Goal: Transaction & Acquisition: Purchase product/service

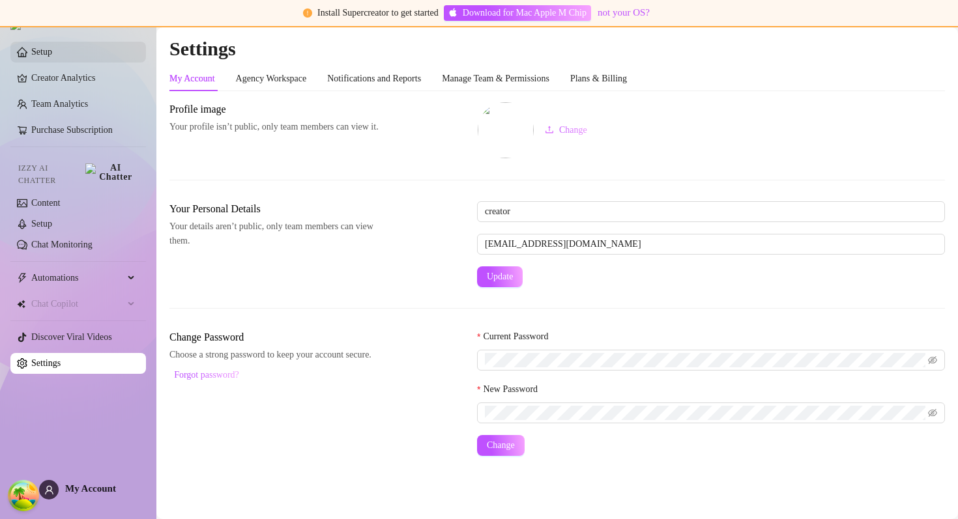
click at [52, 47] on link "Setup" at bounding box center [41, 52] width 21 height 10
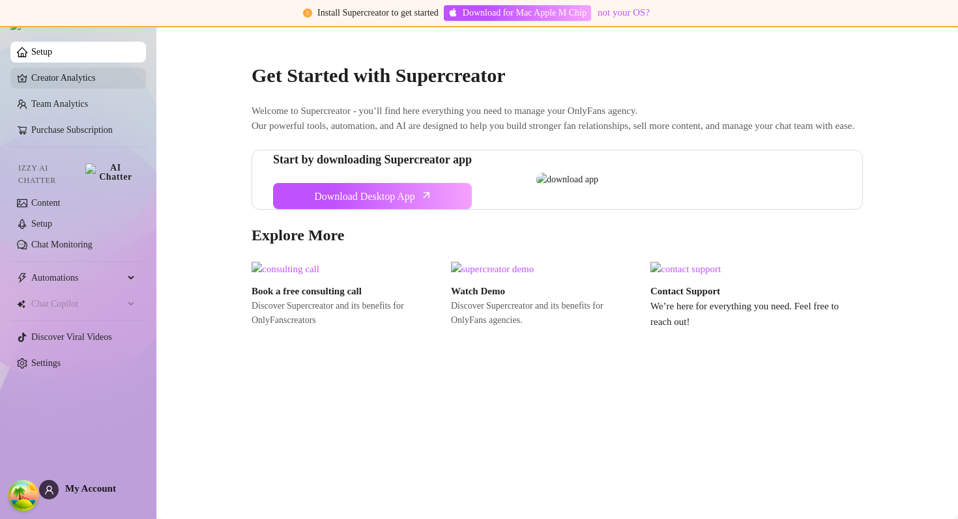
click at [69, 81] on link "Creator Analytics" at bounding box center [83, 78] width 104 height 21
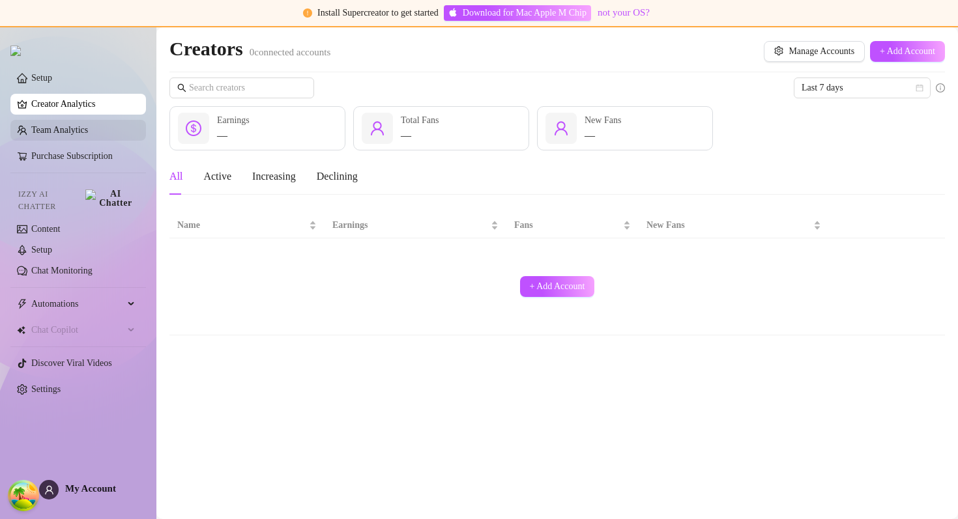
click at [88, 135] on link "Team Analytics" at bounding box center [59, 130] width 57 height 10
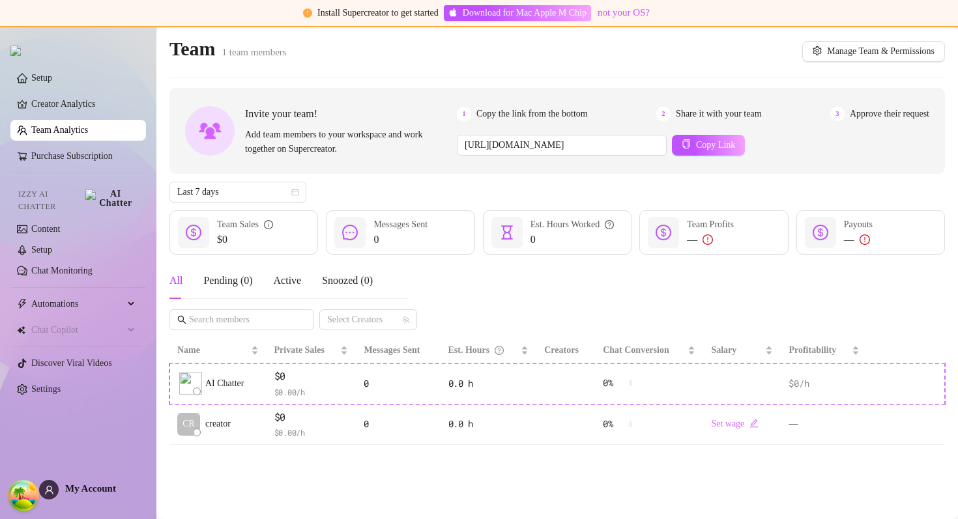
click at [496, 166] on div "Invite your team! Add team members to your workspace and work together on Super…" at bounding box center [556, 131] width 775 height 86
click at [571, 175] on div "Invite your team! Add team members to your workspace and work together on Super…" at bounding box center [556, 266] width 775 height 357
click at [80, 154] on link "Purchase Subscription" at bounding box center [71, 156] width 81 height 10
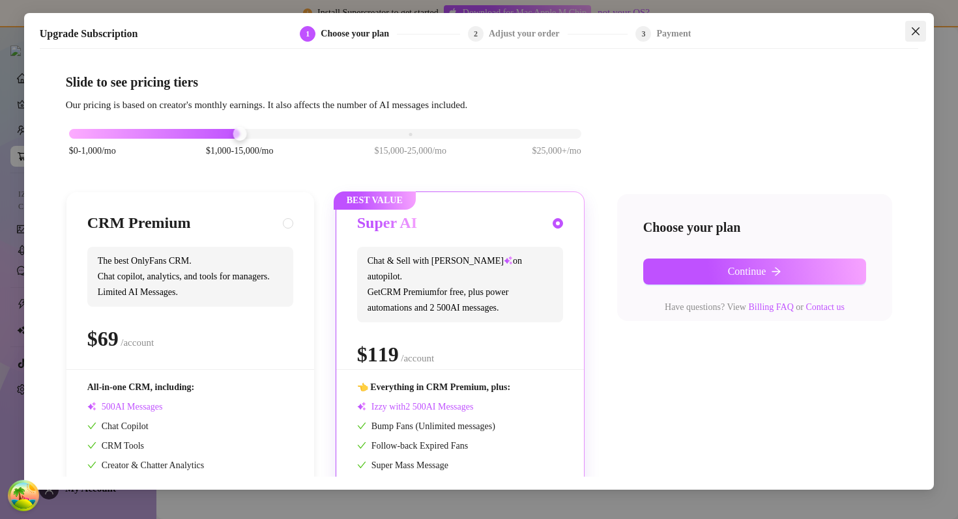
click at [919, 29] on icon "close" at bounding box center [915, 31] width 10 height 10
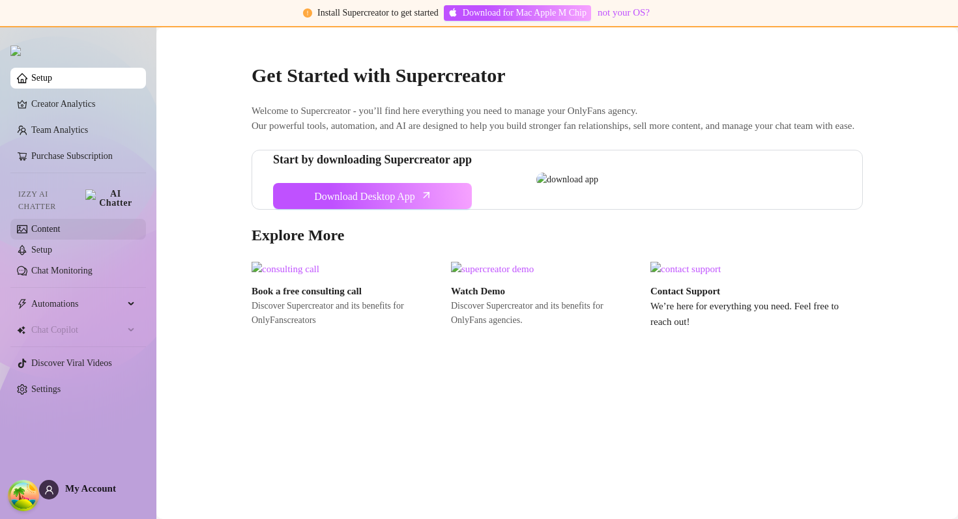
click at [60, 225] on link "Content" at bounding box center [45, 229] width 29 height 10
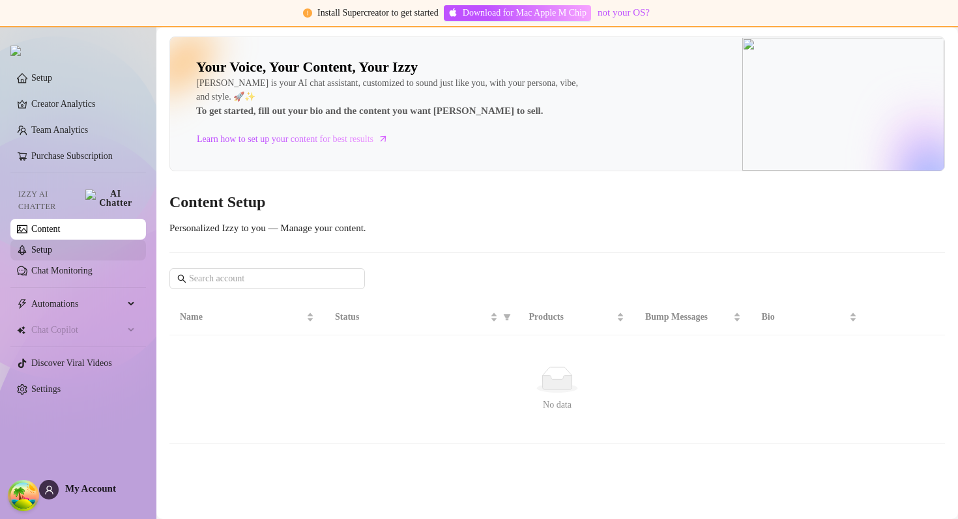
click at [52, 245] on link "Setup" at bounding box center [41, 250] width 21 height 10
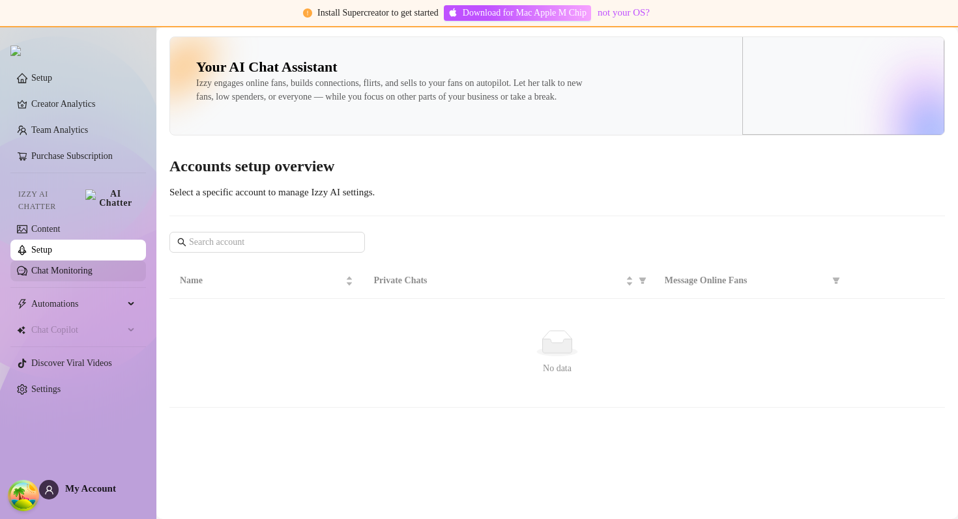
click at [68, 266] on link "Chat Monitoring" at bounding box center [61, 271] width 61 height 10
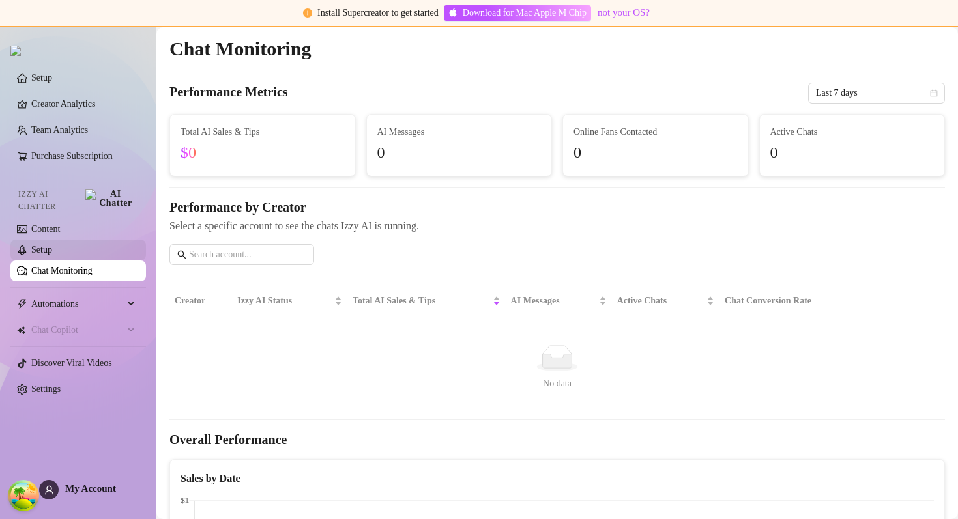
click at [52, 245] on link "Setup" at bounding box center [41, 250] width 21 height 10
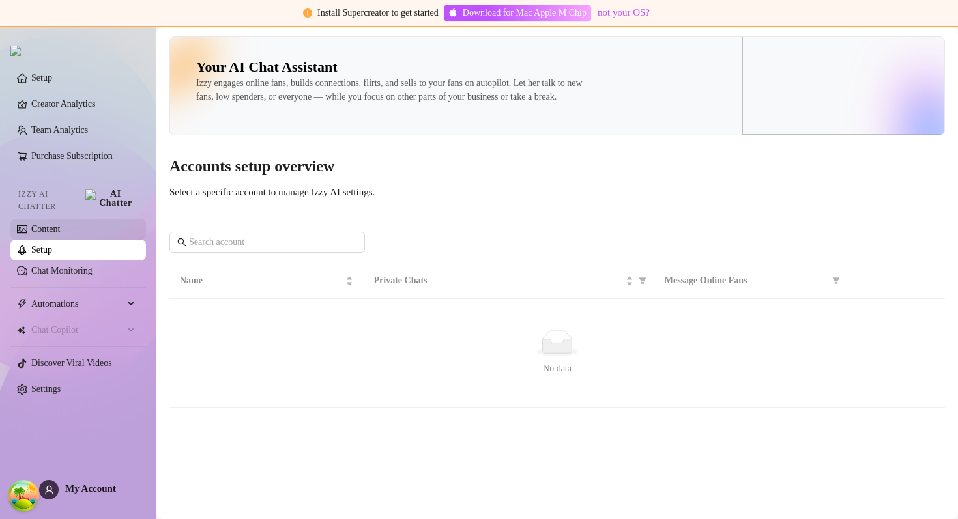
click at [60, 224] on link "Content" at bounding box center [45, 229] width 29 height 10
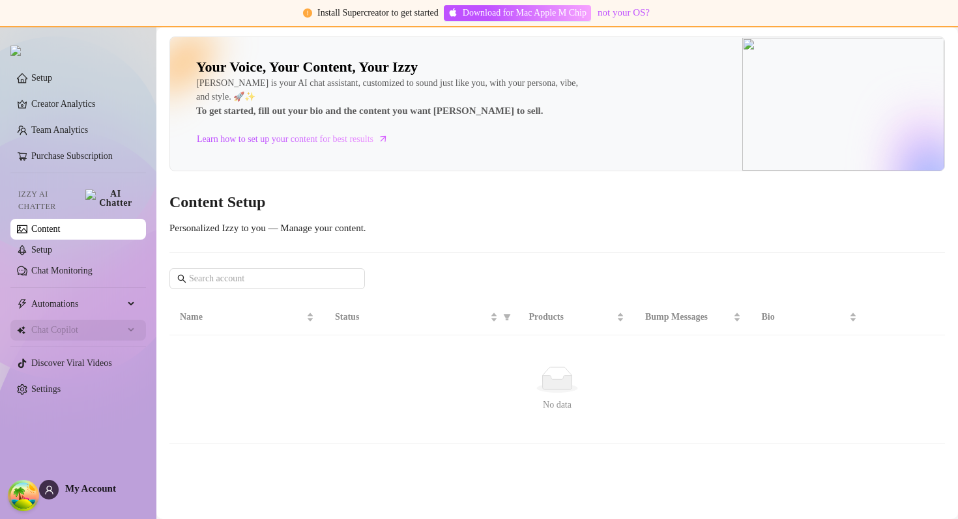
click at [80, 320] on span "Chat Copilot" at bounding box center [77, 330] width 93 height 21
click at [81, 307] on span "Automations" at bounding box center [77, 304] width 93 height 21
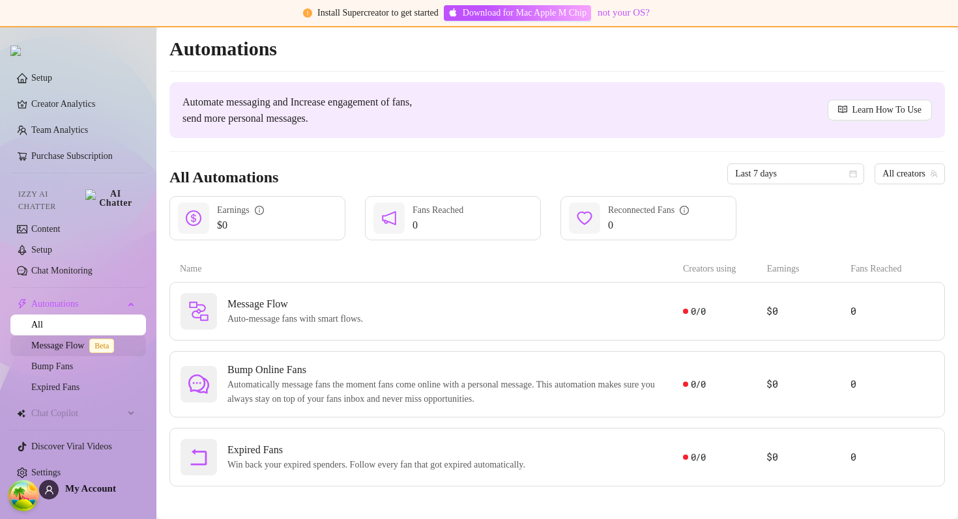
click at [74, 341] on link "Message Flow Beta" at bounding box center [75, 346] width 88 height 10
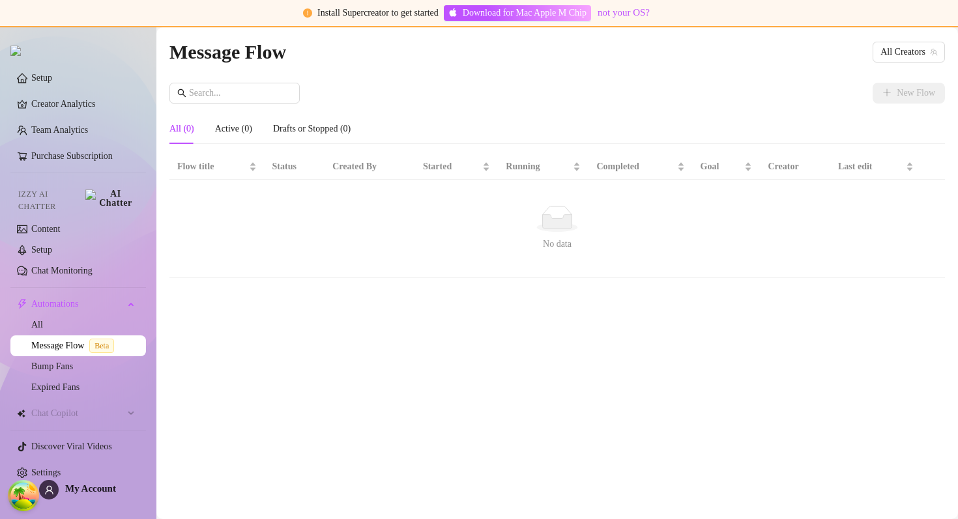
click at [500, 221] on div "No data" at bounding box center [556, 219] width 749 height 26
click at [51, 298] on span "Automations" at bounding box center [77, 304] width 93 height 21
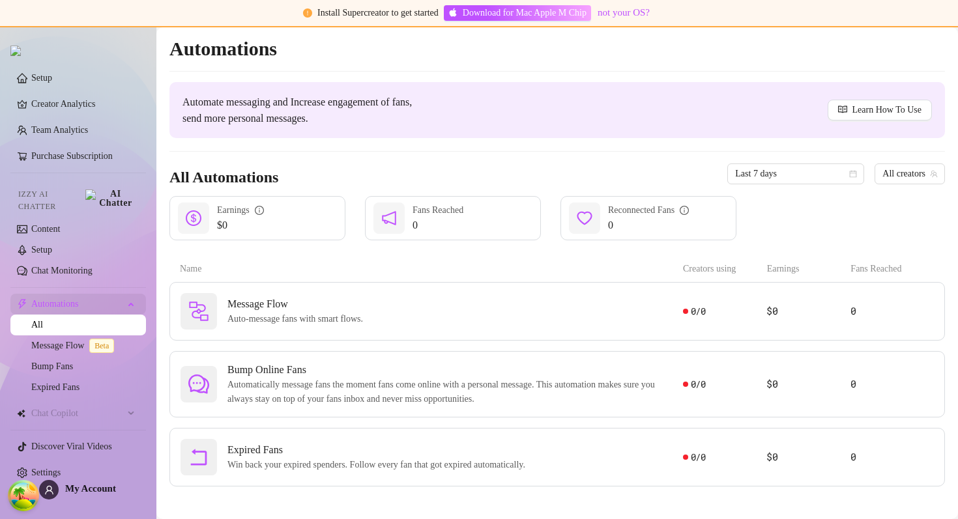
click at [134, 296] on div "Automations" at bounding box center [78, 304] width 136 height 21
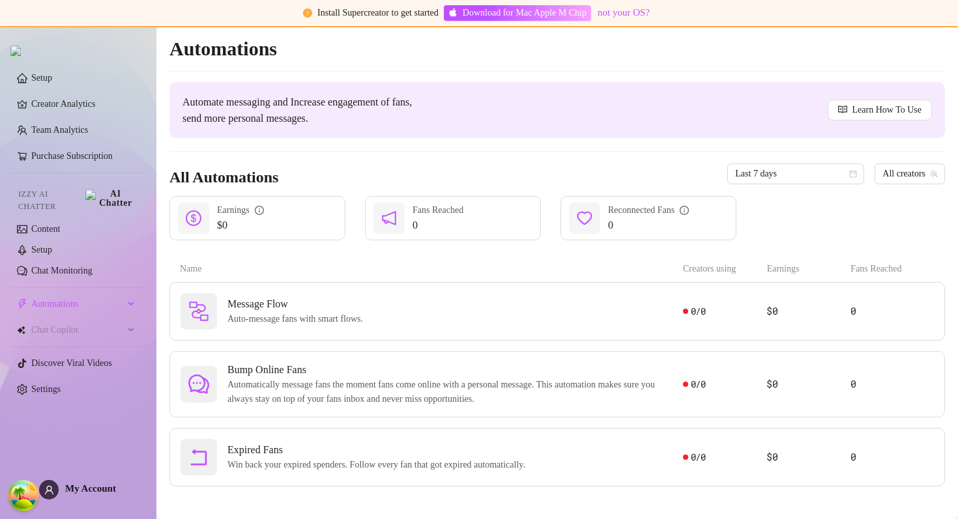
click at [411, 134] on div "Automate messaging and Increase engagement of fans, send more personal messages…" at bounding box center [556, 110] width 775 height 56
click at [67, 158] on link "Purchase Subscription" at bounding box center [71, 156] width 81 height 10
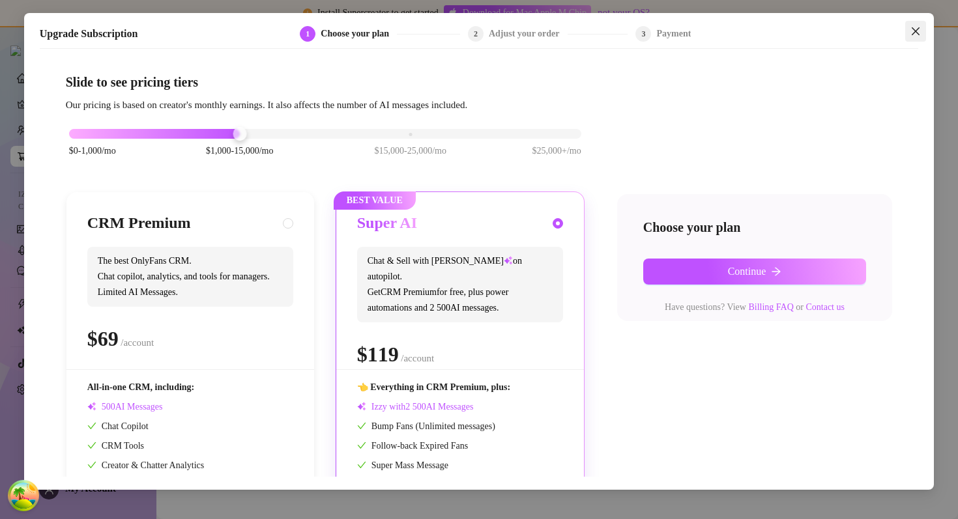
click at [914, 23] on button "Close" at bounding box center [915, 31] width 21 height 21
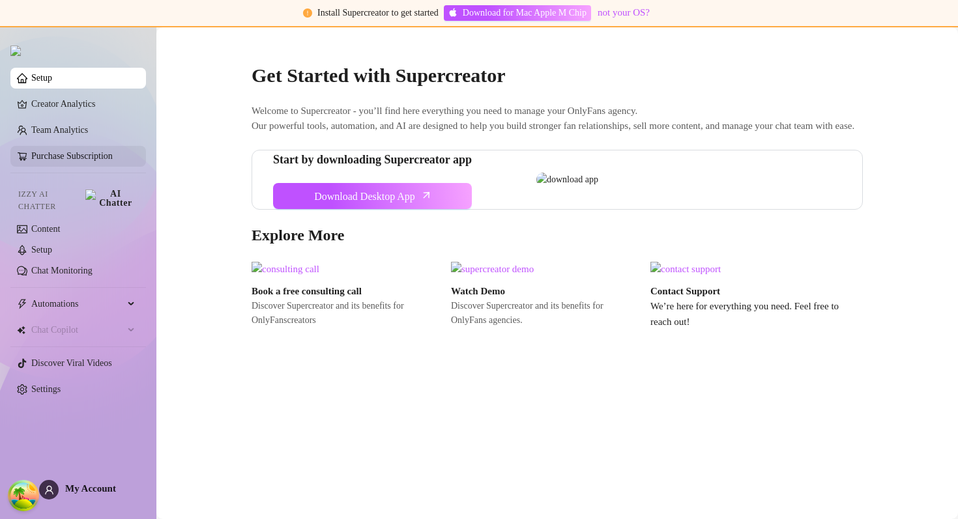
click at [70, 160] on link "Purchase Subscription" at bounding box center [71, 156] width 81 height 10
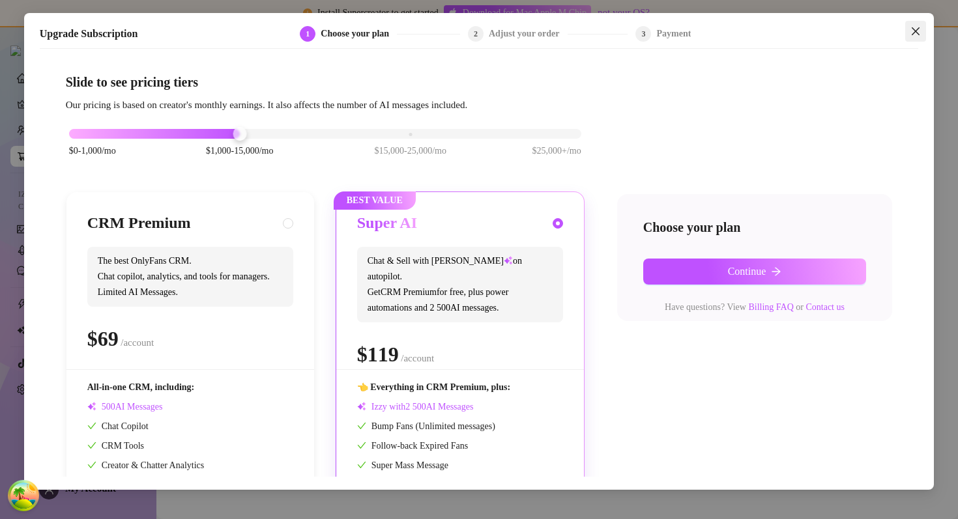
click at [919, 25] on button "Close" at bounding box center [915, 31] width 21 height 21
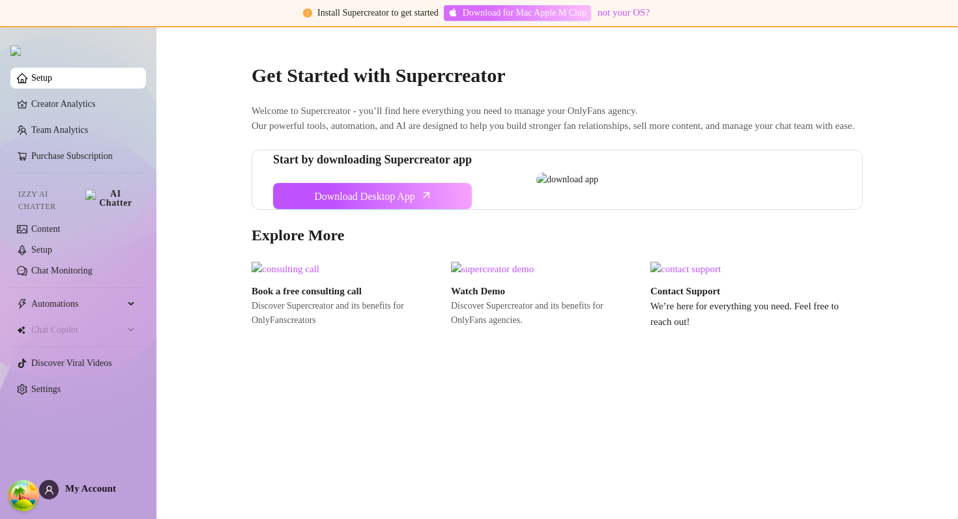
click at [560, 12] on span "Download for Mac Apple M Chip" at bounding box center [525, 13] width 124 height 14
click at [611, 92] on div "Get Started with Supercreator Welcome to Supercreator - you’ll find here everyt…" at bounding box center [557, 188] width 632 height 283
click at [496, 133] on span "Welcome to Supercreator - you’ll find here everything you need to manage your O…" at bounding box center [557, 119] width 611 height 31
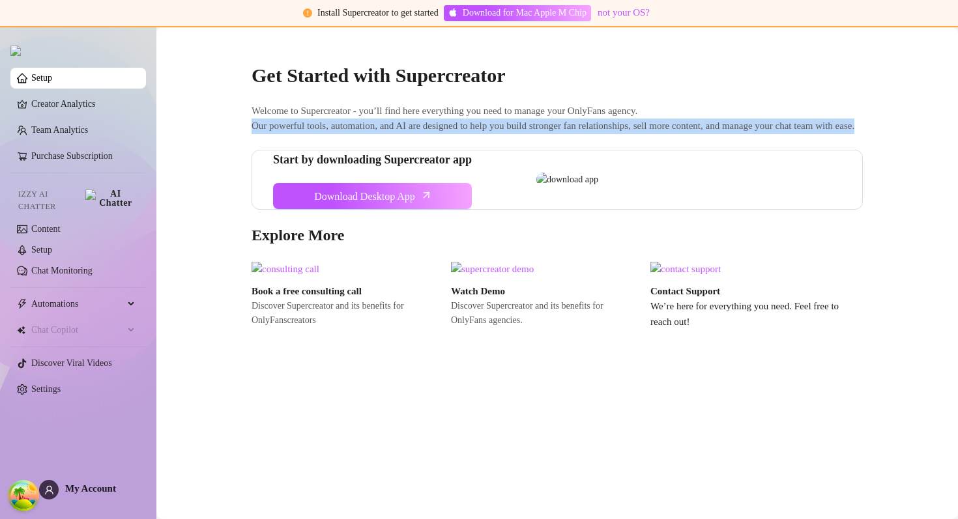
click at [496, 133] on span "Welcome to Supercreator - you’ll find here everything you need to manage your O…" at bounding box center [557, 119] width 611 height 31
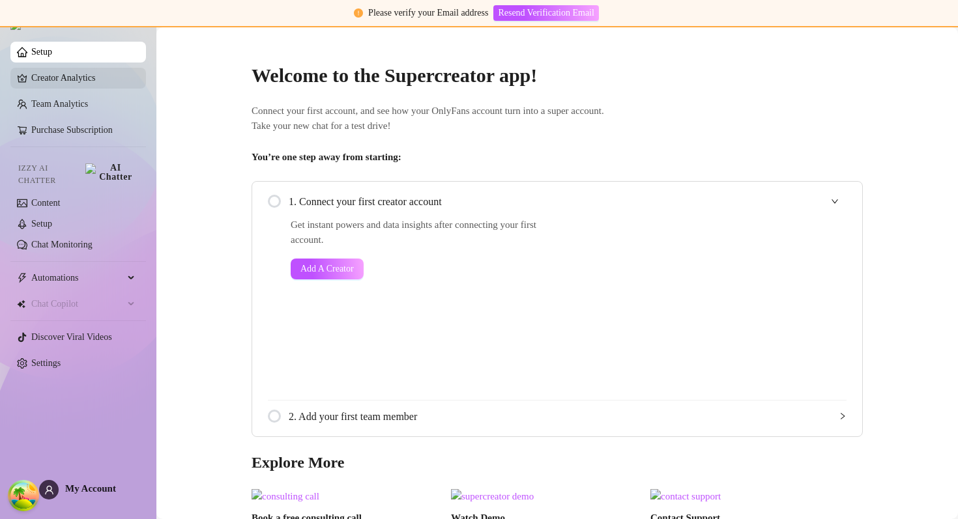
click at [85, 85] on link "Creator Analytics" at bounding box center [83, 78] width 104 height 21
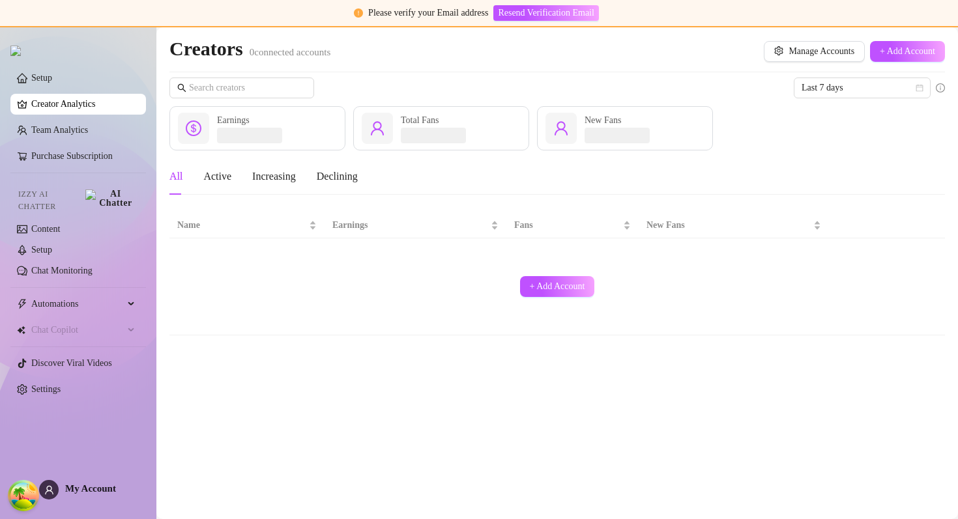
click at [80, 62] on div at bounding box center [59, 44] width 98 height 36
click at [52, 78] on link "Setup" at bounding box center [41, 78] width 21 height 10
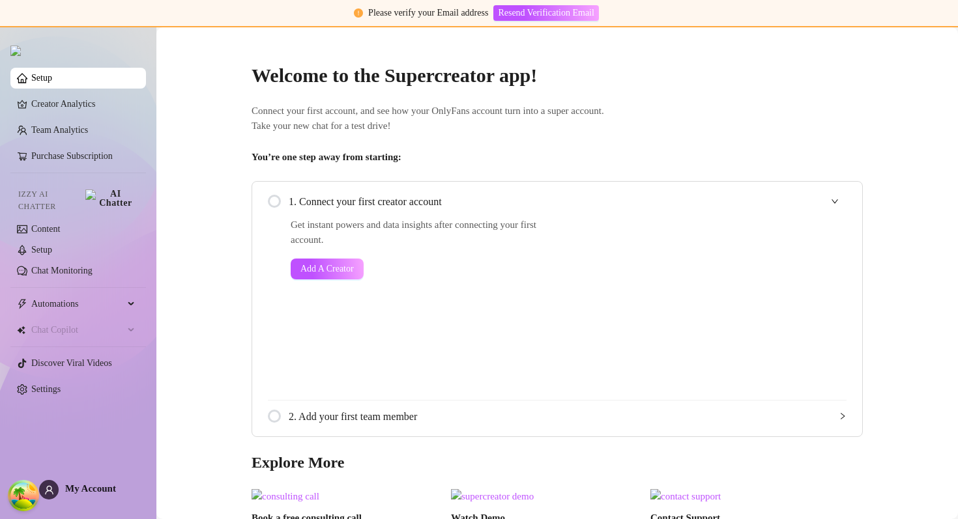
click at [368, 9] on div "Please verify your Email address" at bounding box center [428, 13] width 120 height 14
drag, startPoint x: 368, startPoint y: 9, endPoint x: 461, endPoint y: 9, distance: 93.8
click at [461, 9] on div "Please verify your Email address" at bounding box center [428, 13] width 120 height 14
copy div "Please verify your Email address"
click at [680, 93] on div "Welcome to the Supercreator app! Connect your first account, and see how your O…" at bounding box center [557, 302] width 632 height 510
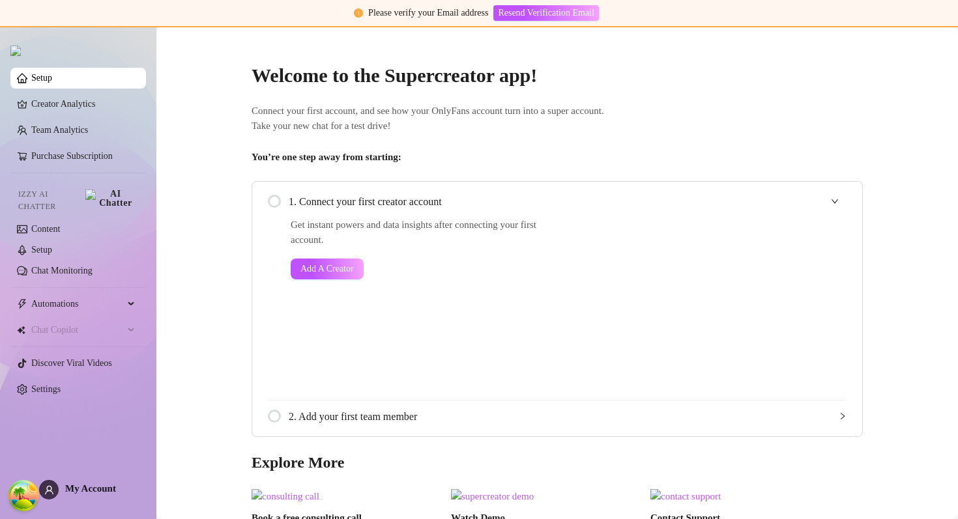
click at [372, 14] on div "Please verify your Email address" at bounding box center [428, 13] width 120 height 14
drag, startPoint x: 372, startPoint y: 14, endPoint x: 475, endPoint y: 14, distance: 103.0
click at [475, 14] on div "Please verify your Email address" at bounding box center [428, 13] width 120 height 14
click at [609, 46] on main "Welcome to the Supercreator app! Connect your first account, and see how your O…" at bounding box center [556, 311] width 801 height 569
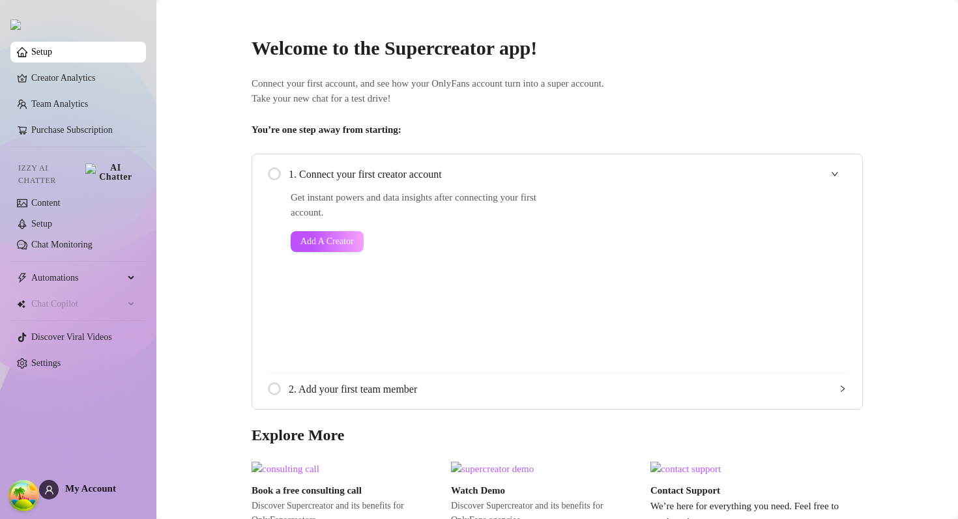
click at [493, 88] on span "Connect your first account, and see how your OnlyFans account turn into a super…" at bounding box center [557, 91] width 611 height 31
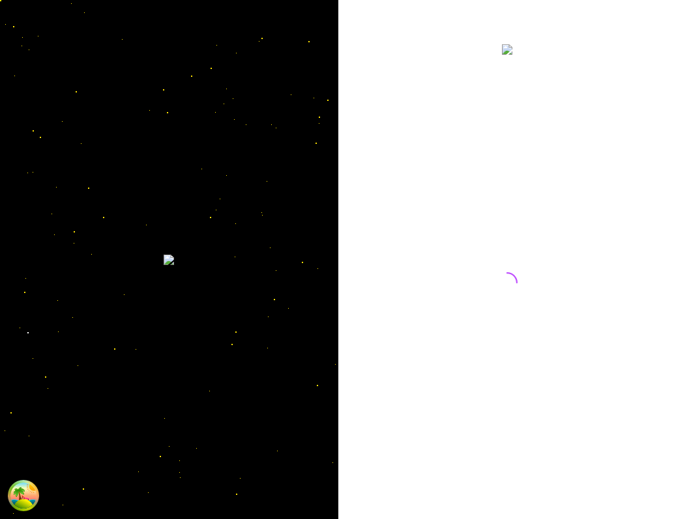
click at [671, 119] on div at bounding box center [507, 259] width 338 height 519
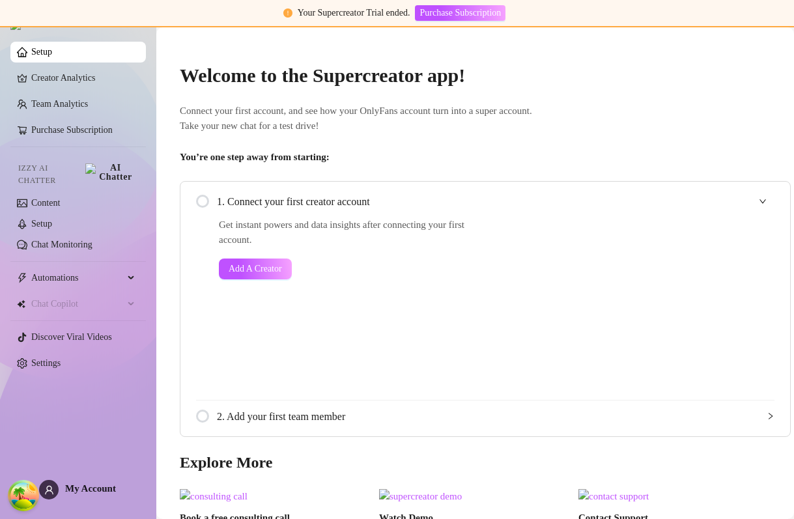
click at [607, 94] on div "Welcome to the Supercreator app! Connect your first account, and see how your O…" at bounding box center [485, 302] width 632 height 510
click at [136, 72] on link "Creator Analytics" at bounding box center [83, 78] width 104 height 21
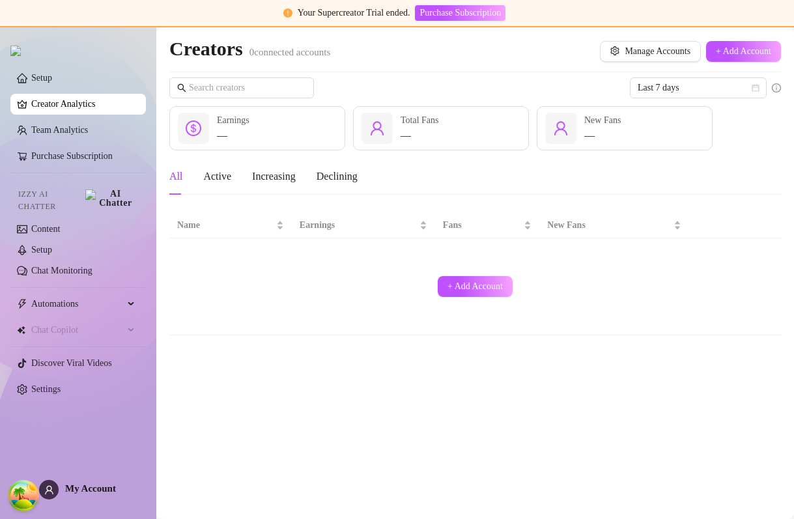
click at [426, 412] on main "Creators 0 connected accounts Manage Accounts + Add Account Last 7 days — Earni…" at bounding box center [475, 273] width 638 height 492
click at [542, 307] on div "+ Add Account" at bounding box center [475, 287] width 596 height 86
